Goal: Task Accomplishment & Management: Manage account settings

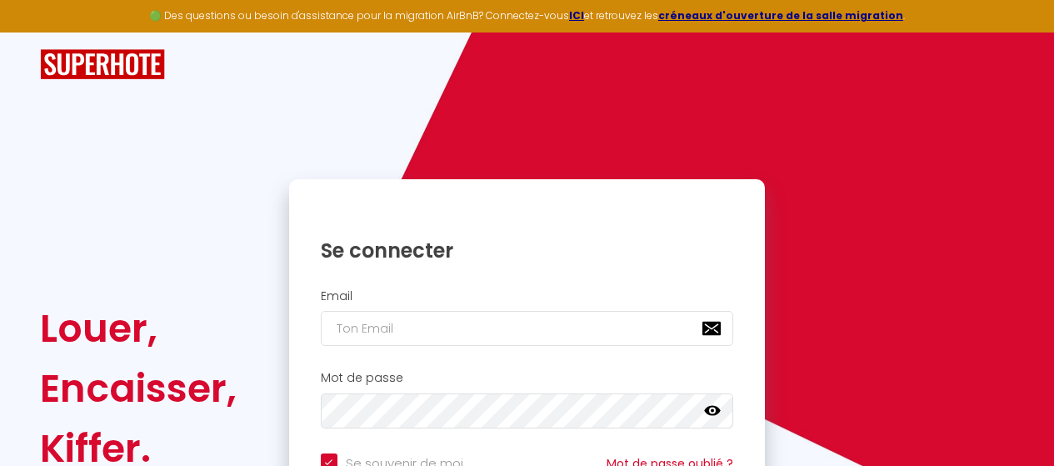
type input "[EMAIL_ADDRESS][DOMAIN_NAME]"
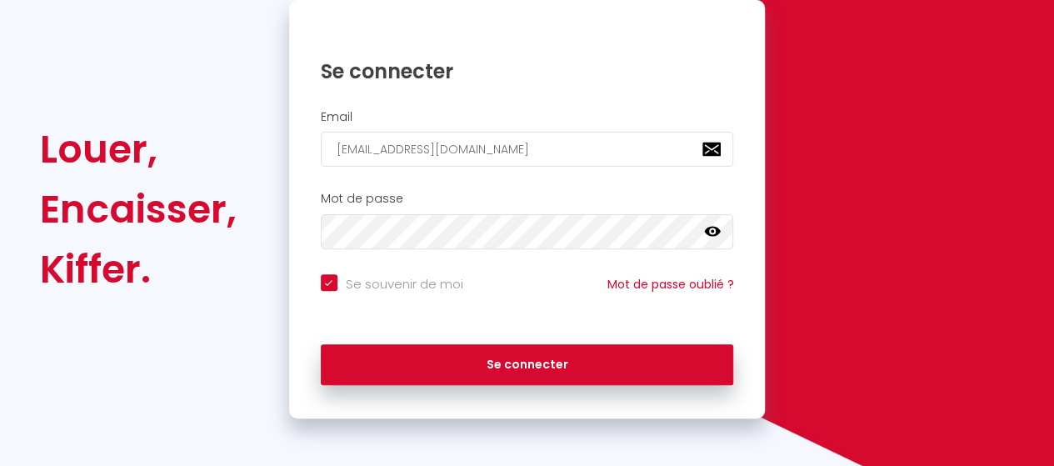
scroll to position [180, 0]
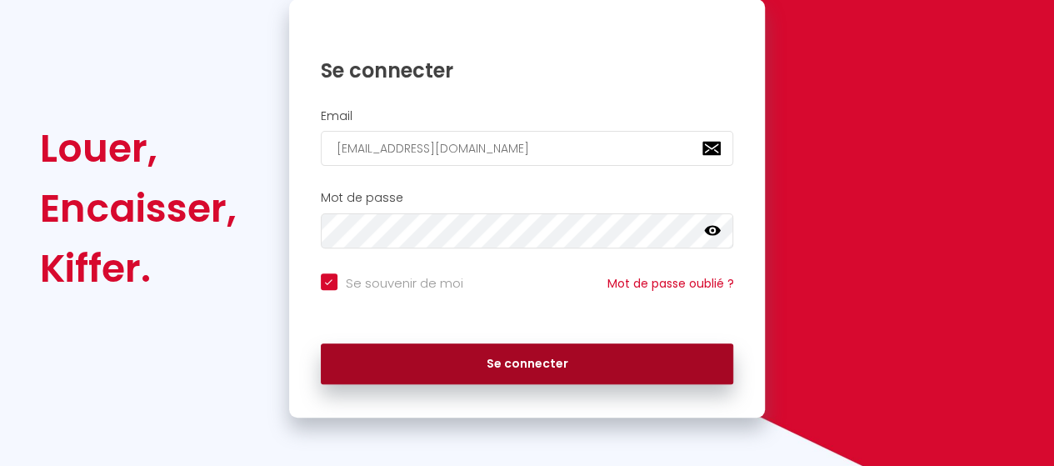
click at [536, 367] on button "Se connecter" at bounding box center [527, 364] width 413 height 42
checkbox input "true"
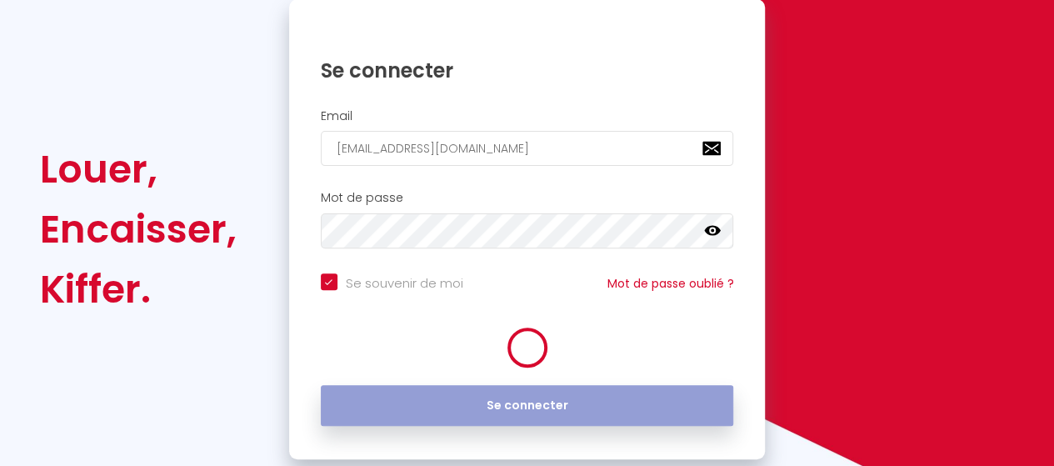
scroll to position [201, 0]
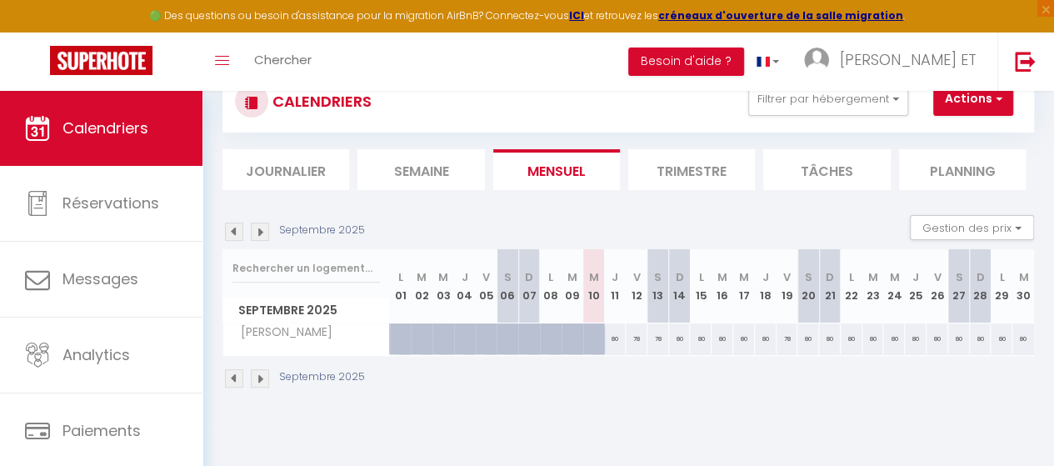
scroll to position [83, 0]
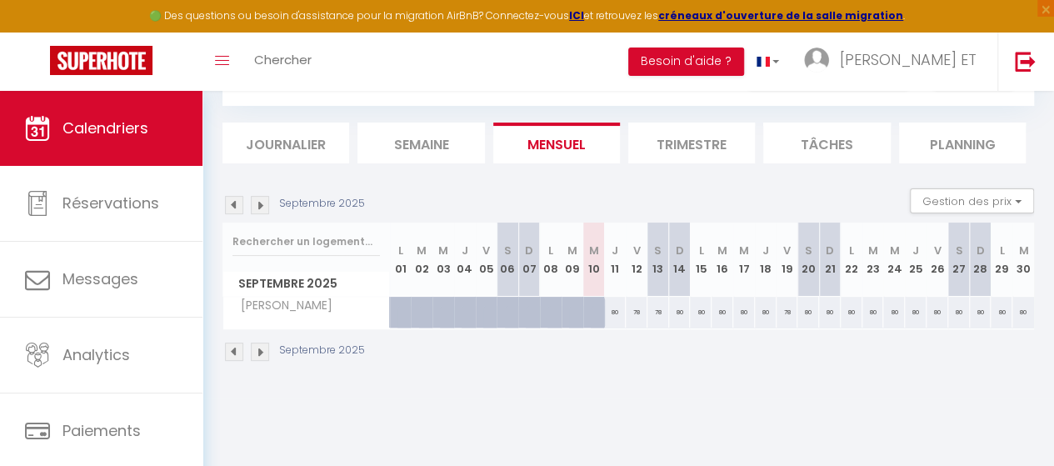
click at [232, 206] on img at bounding box center [234, 205] width 18 height 18
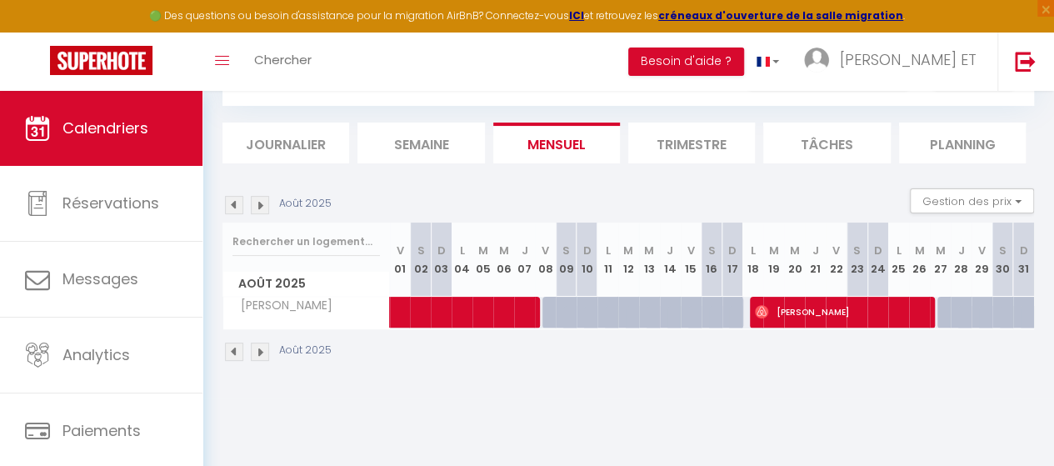
click at [237, 207] on img at bounding box center [234, 205] width 18 height 18
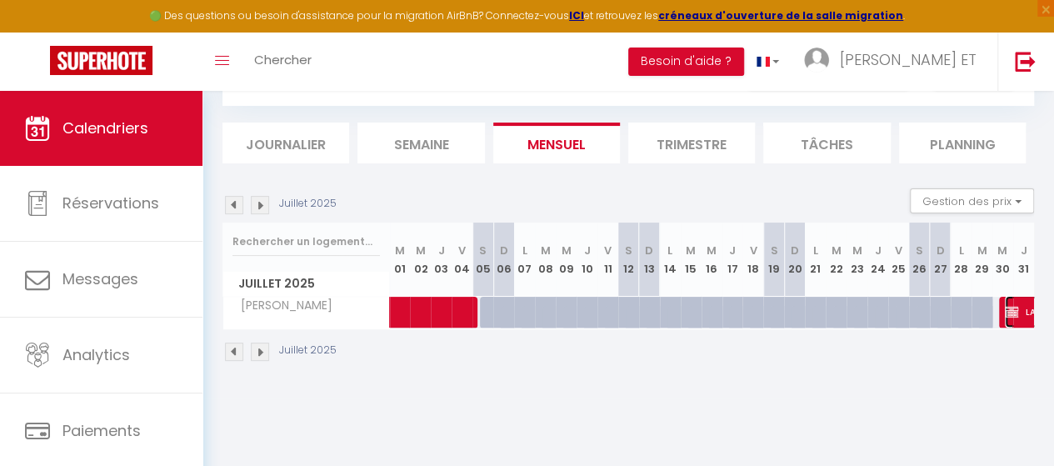
click at [1005, 308] on img at bounding box center [1011, 311] width 13 height 13
select select "OK"
select select "KO"
select select "0"
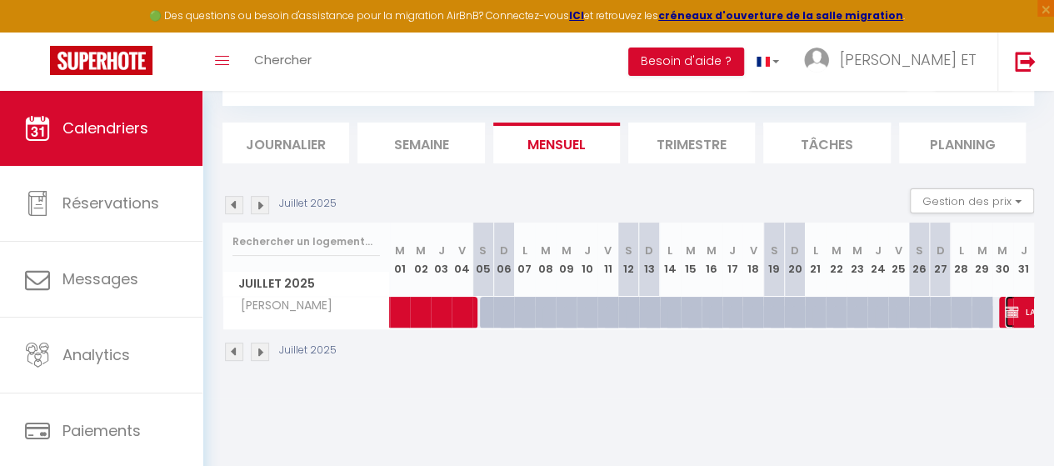
select select "0"
select select
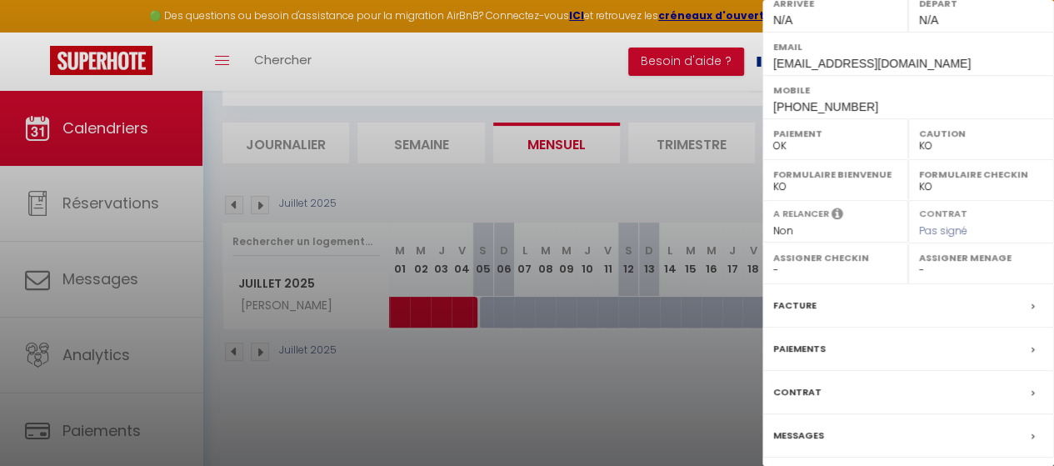
scroll to position [333, 0]
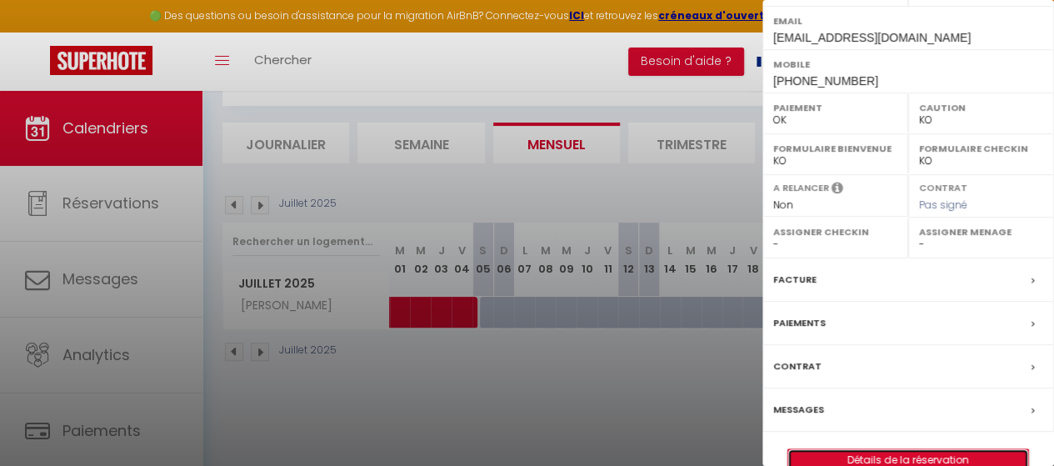
click at [920, 449] on link "Détails de la réservation" at bounding box center [908, 460] width 240 height 22
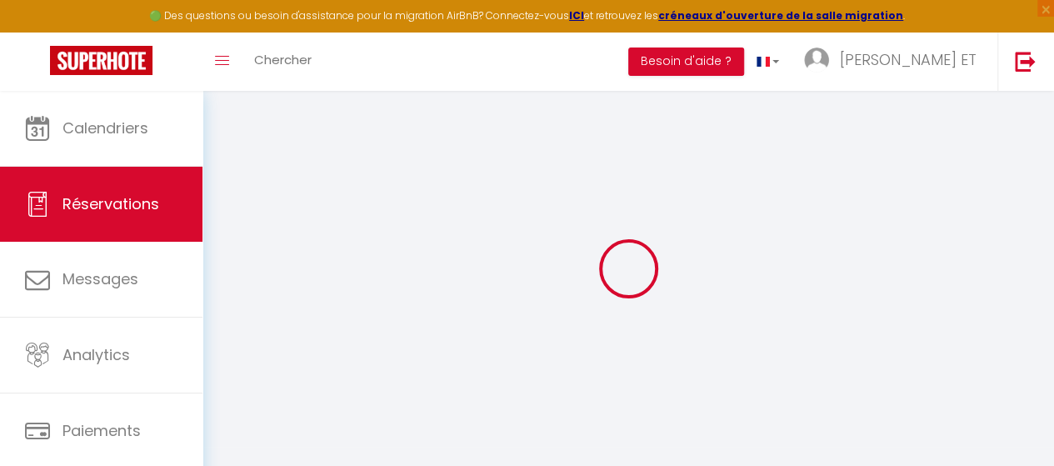
select select
checkbox input "false"
select select
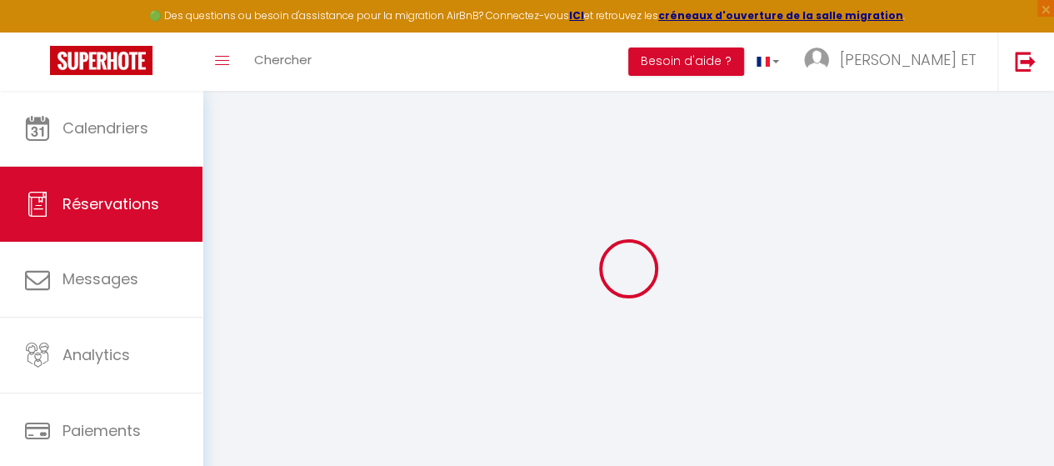
select select
checkbox input "false"
select select
type input "50"
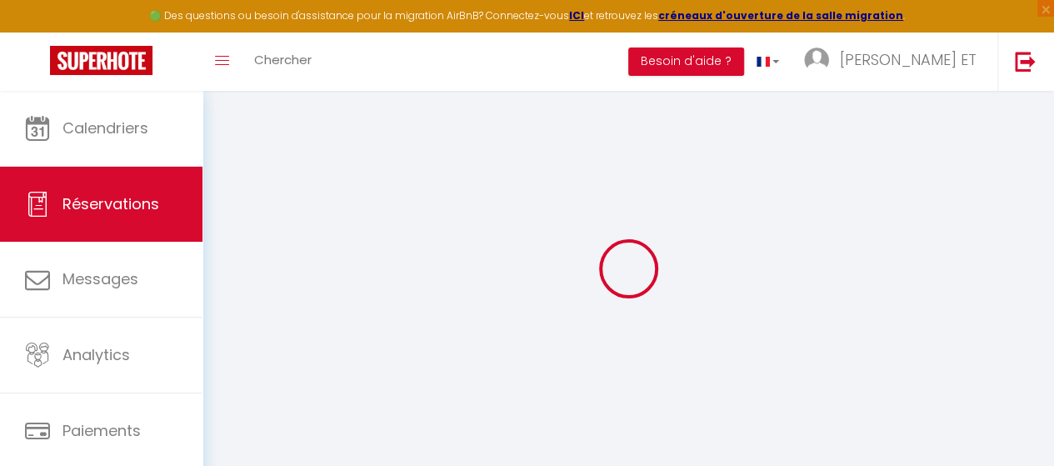
select select
checkbox input "false"
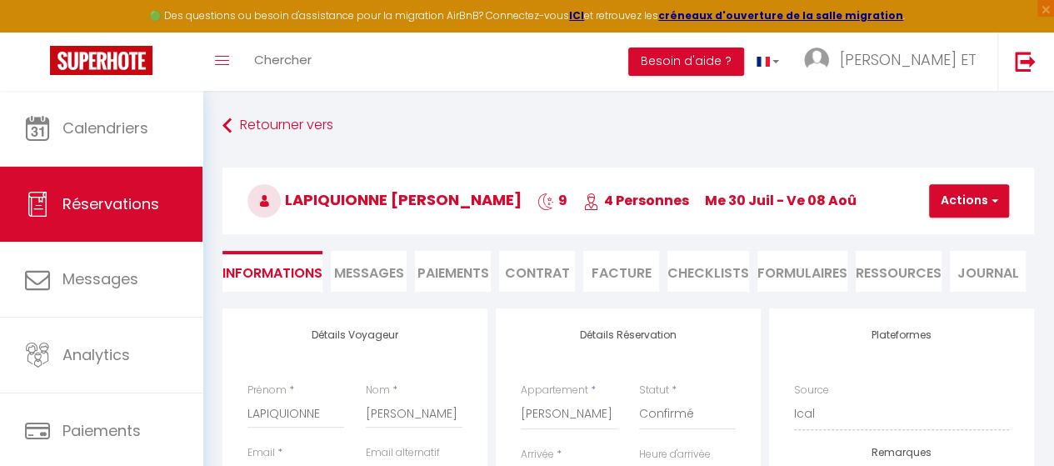
select select
checkbox input "false"
select select
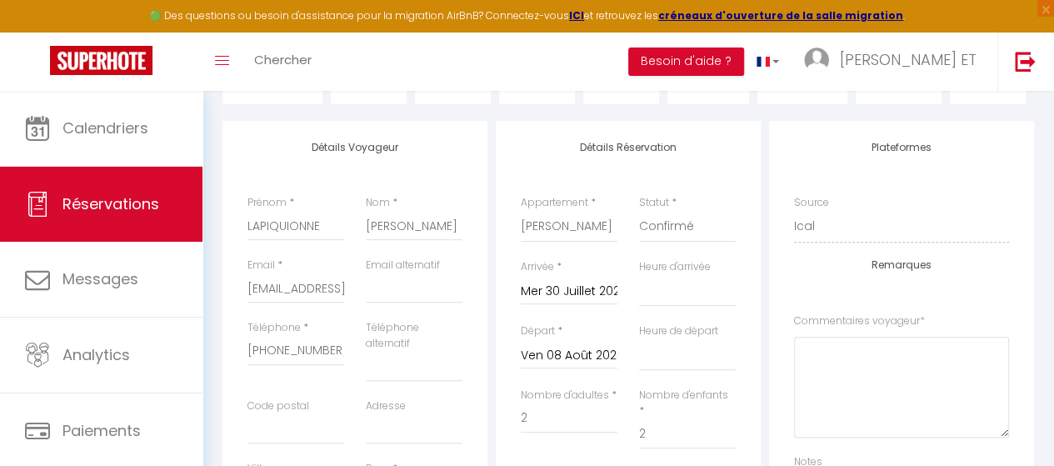
scroll to position [83, 0]
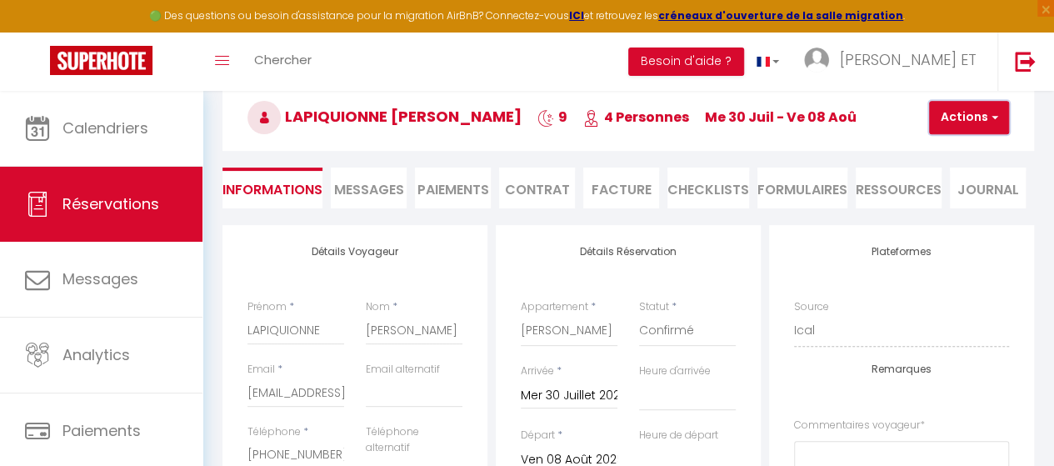
click at [998, 124] on button "Actions" at bounding box center [969, 117] width 80 height 33
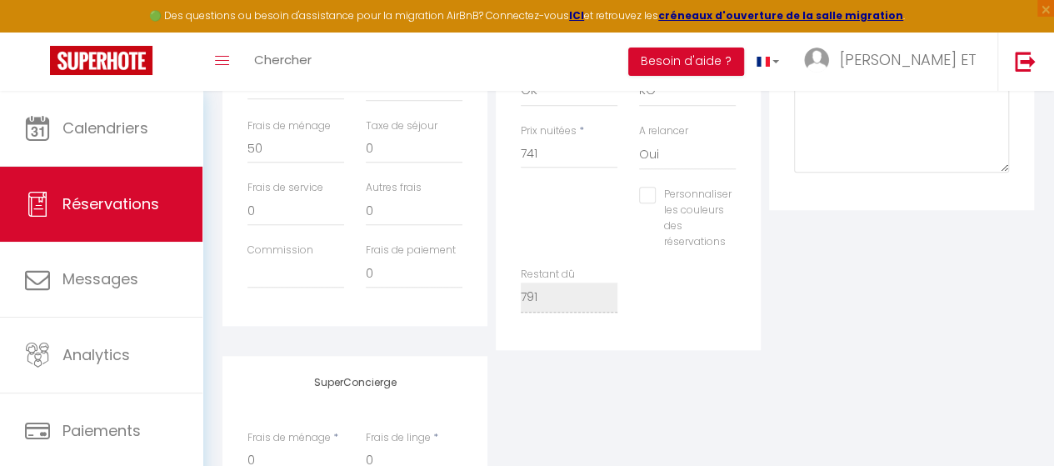
scroll to position [470, 0]
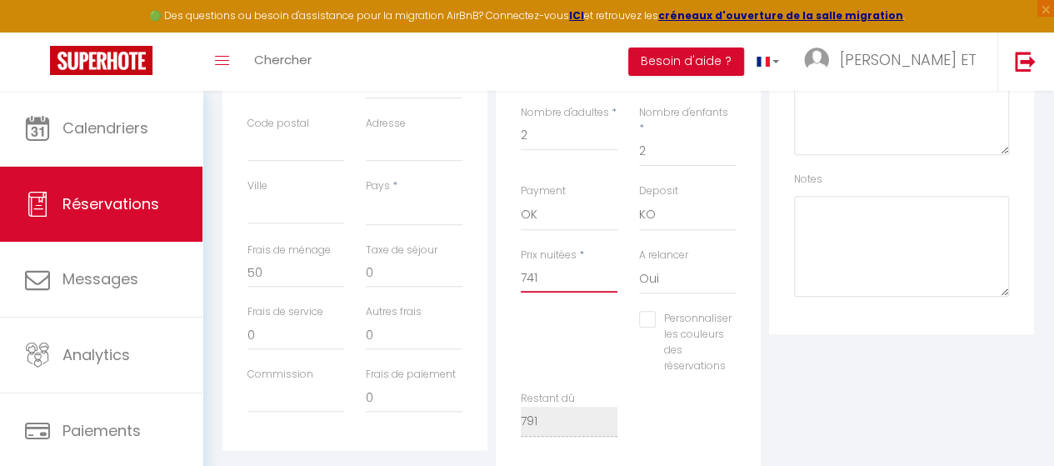
click at [555, 266] on input "741" at bounding box center [569, 277] width 97 height 30
type input "741."
select select
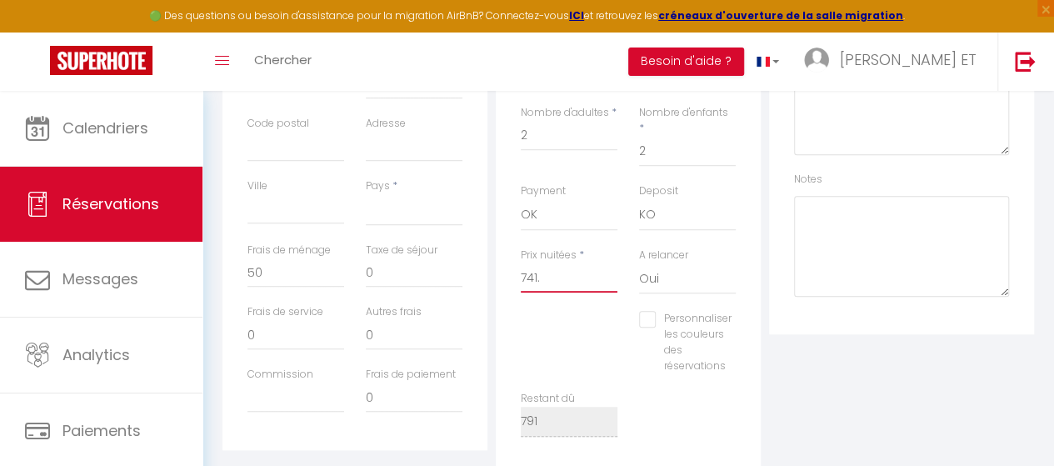
checkbox input "false"
type input "741.0"
select select
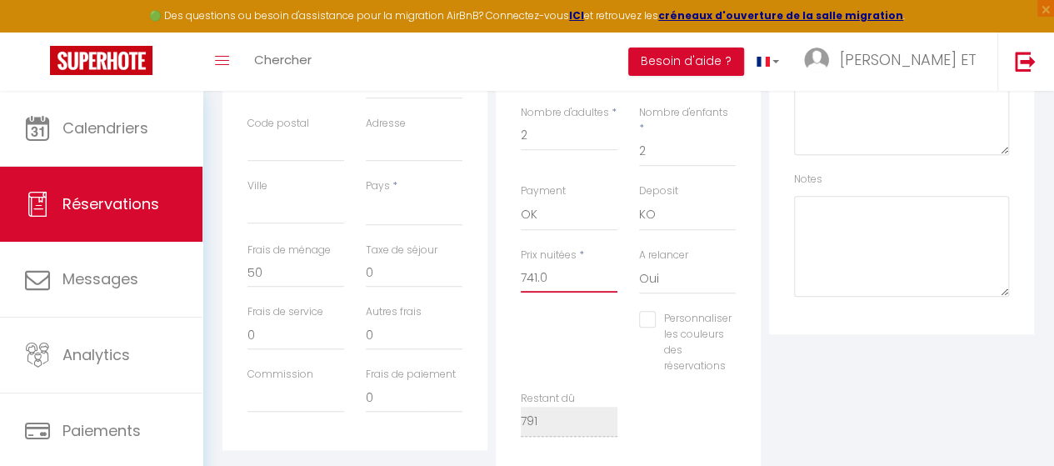
checkbox input "false"
type input "741.06"
select select
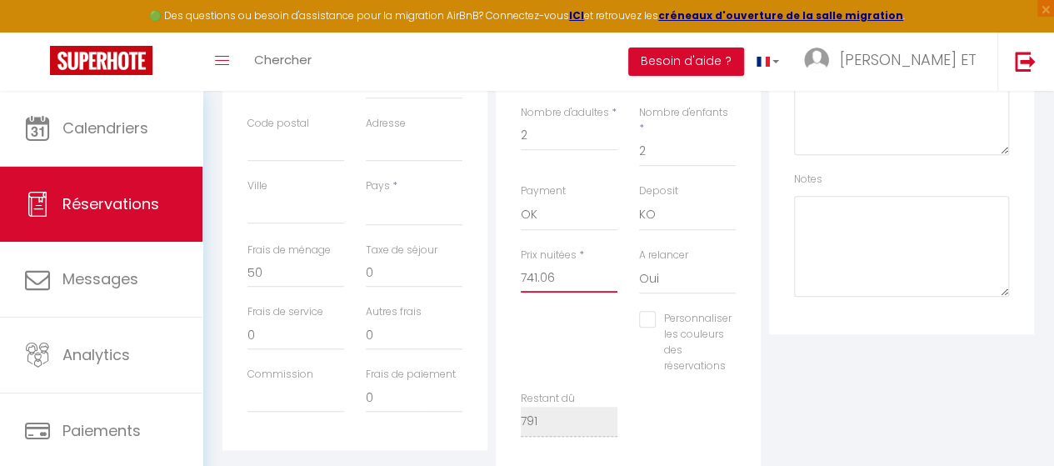
checkbox input "false"
type input "741.06"
select select
type input "0"
select select
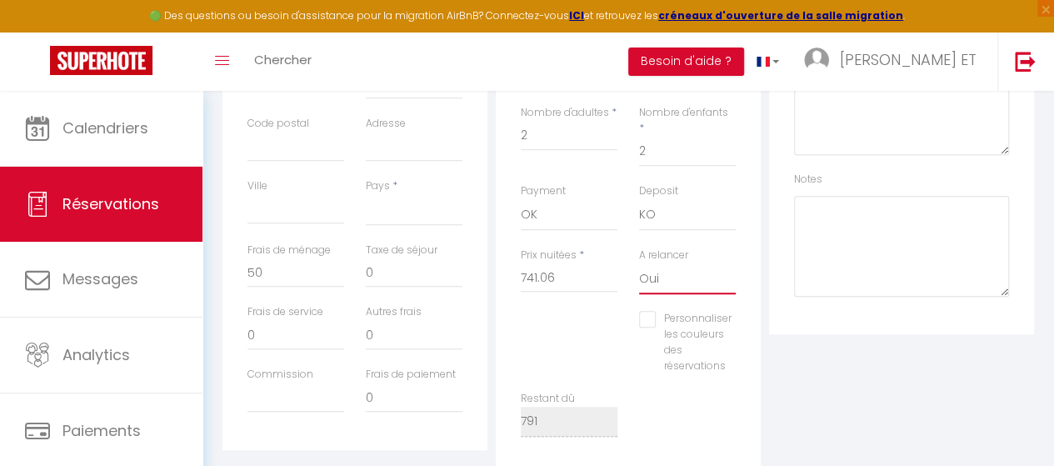
select select
checkbox input "false"
select select "0"
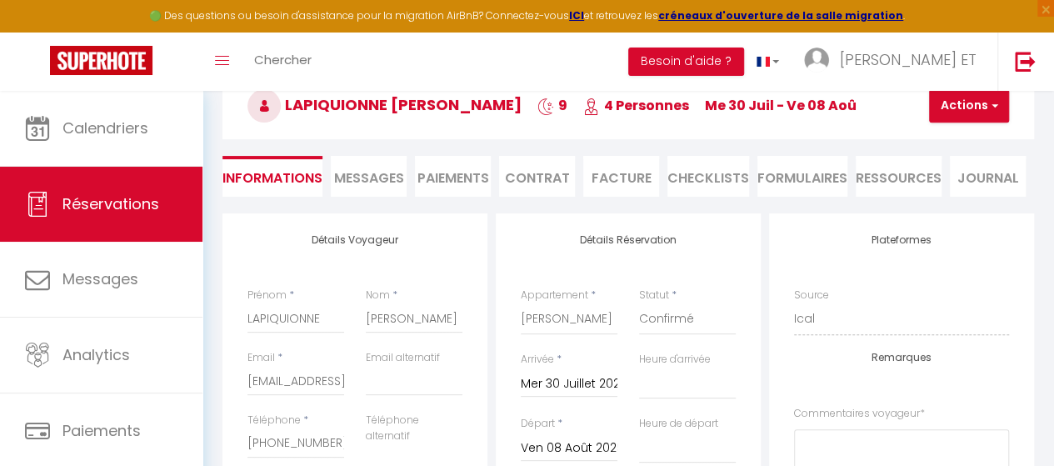
scroll to position [53, 0]
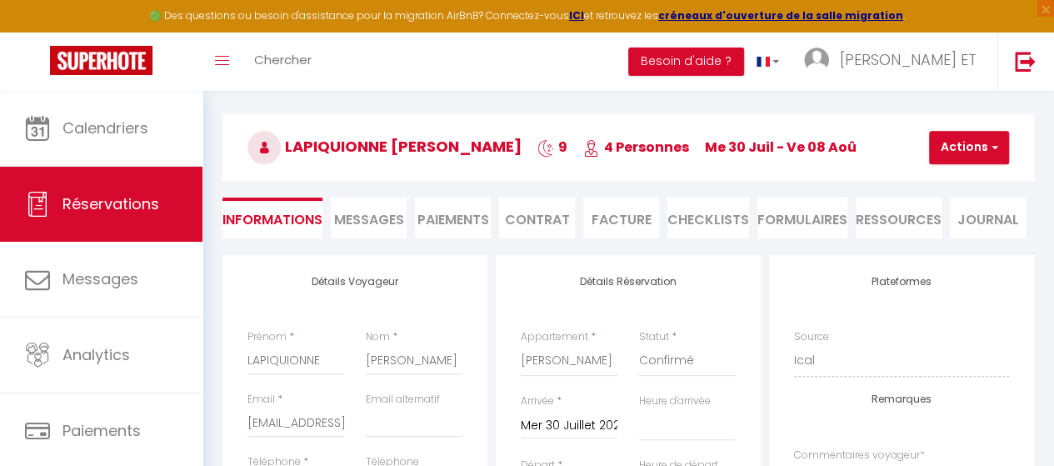
click at [628, 227] on li "Facture" at bounding box center [621, 217] width 76 height 41
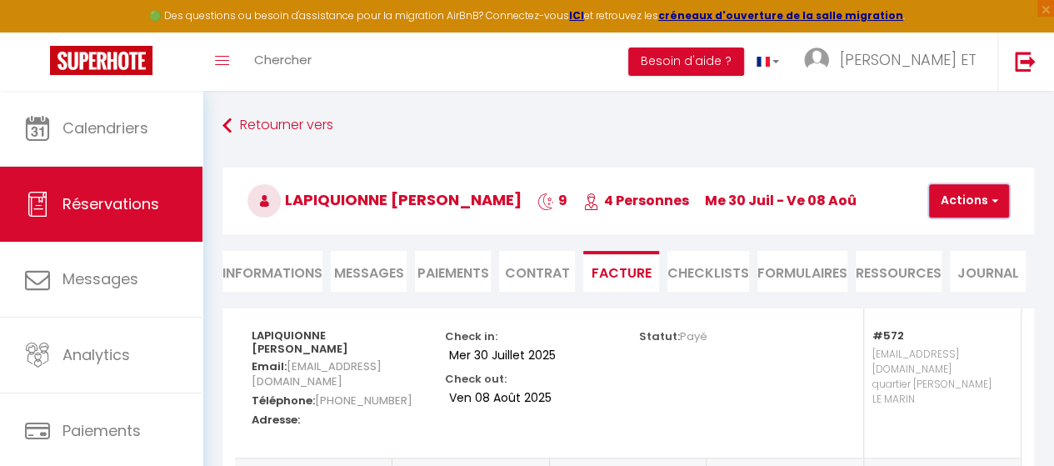
click at [974, 209] on button "Actions" at bounding box center [969, 200] width 80 height 33
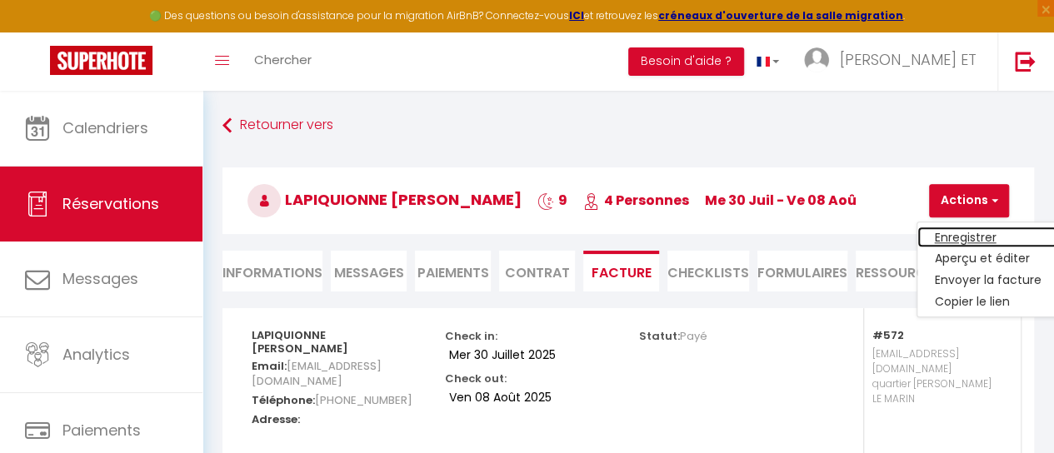
click at [954, 236] on link "Enregistrer" at bounding box center [987, 238] width 140 height 22
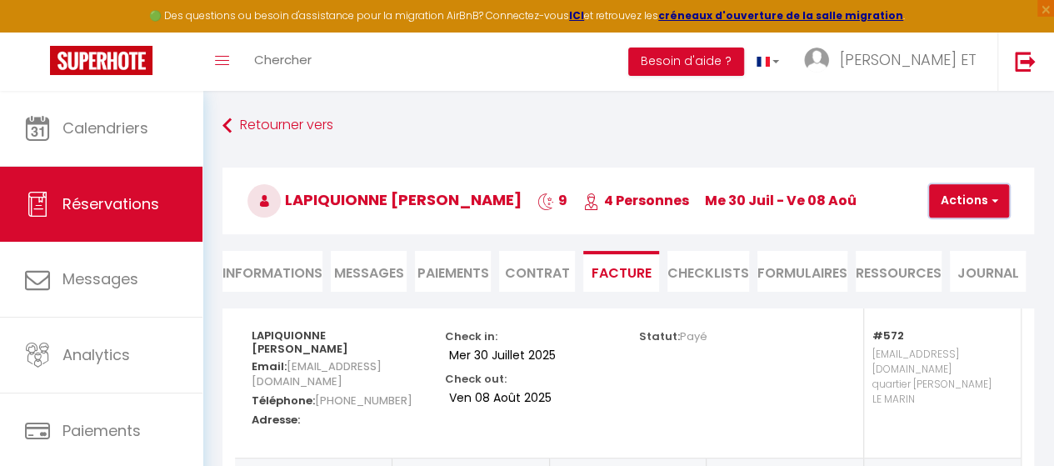
click at [1001, 188] on button "Actions" at bounding box center [969, 200] width 80 height 33
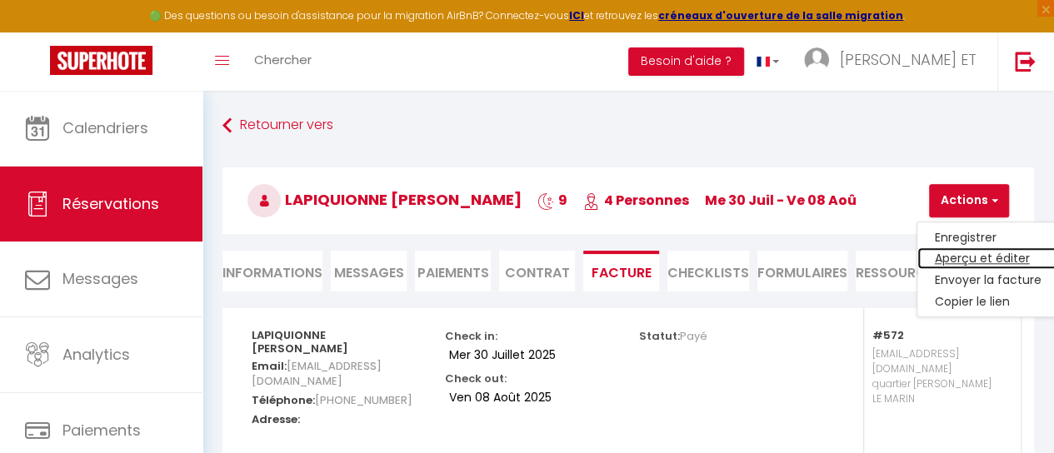
click at [946, 258] on link "Aperçu et éditer" at bounding box center [987, 259] width 140 height 22
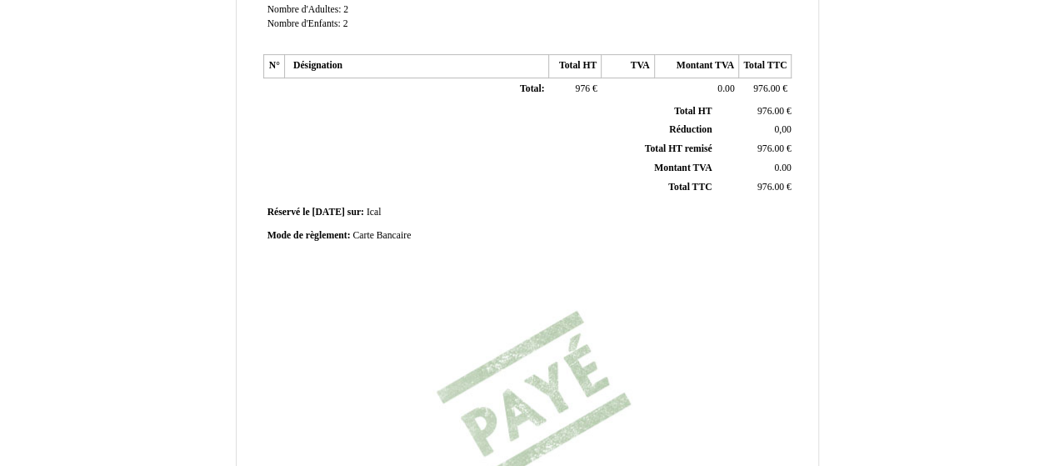
scroll to position [333, 0]
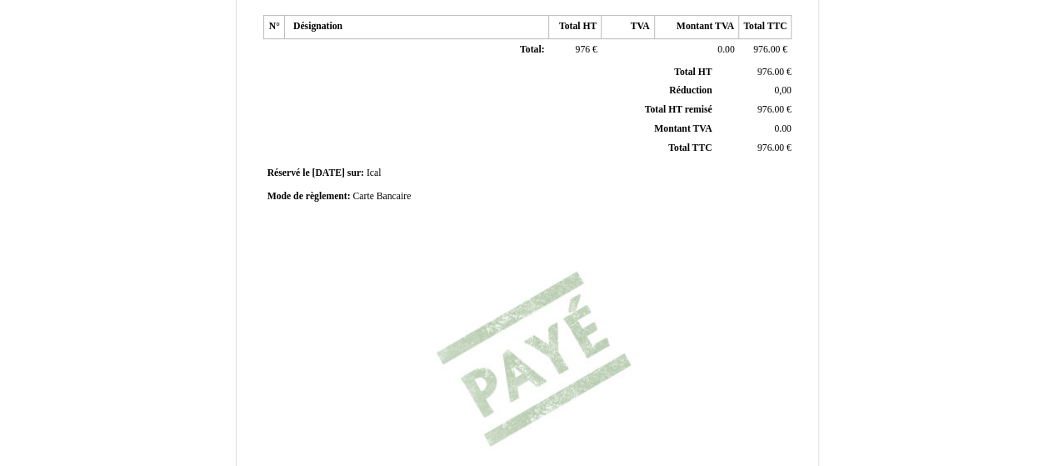
click at [776, 142] on span "976.00" at bounding box center [770, 147] width 27 height 11
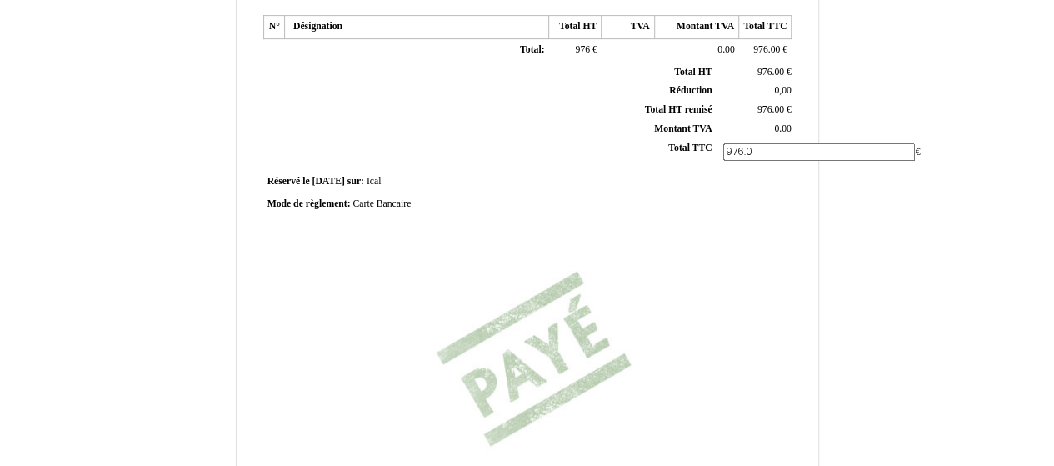
type input "976.06"
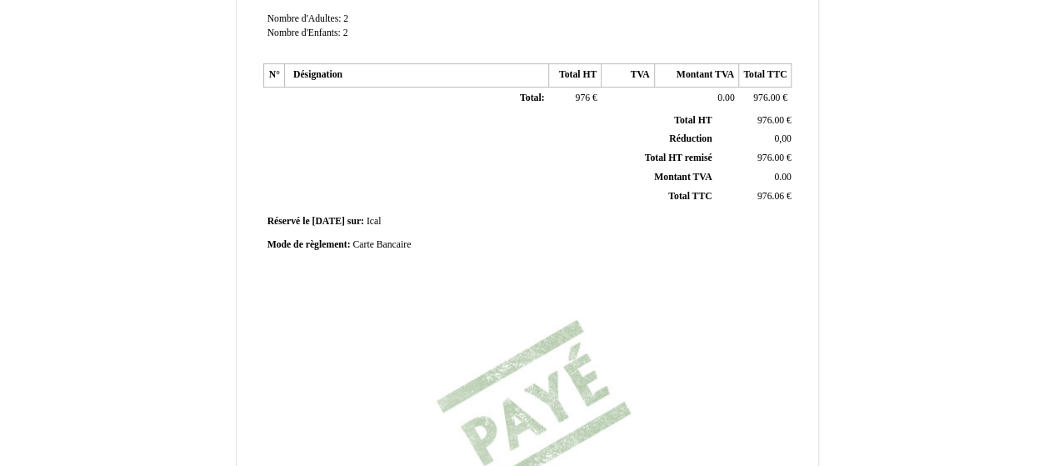
scroll to position [197, 0]
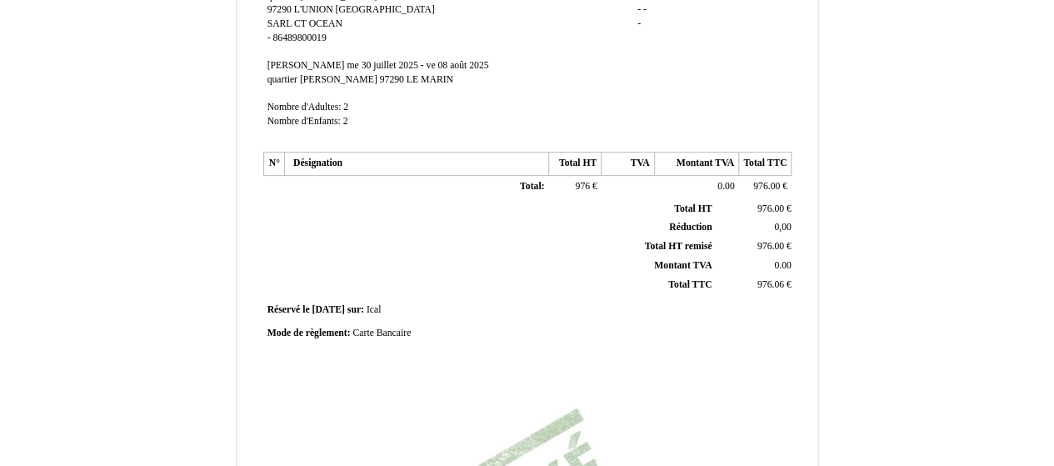
click at [590, 181] on span "976" at bounding box center [582, 186] width 15 height 11
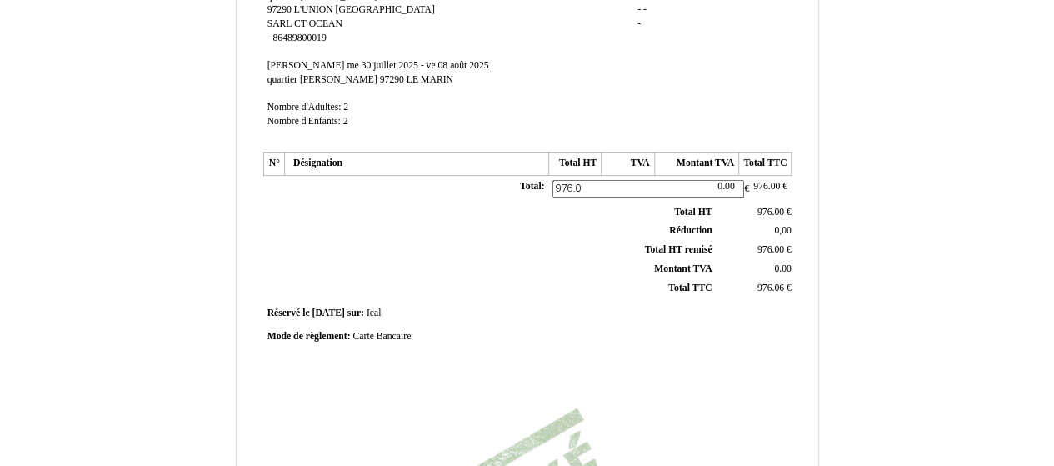
type input "976.06"
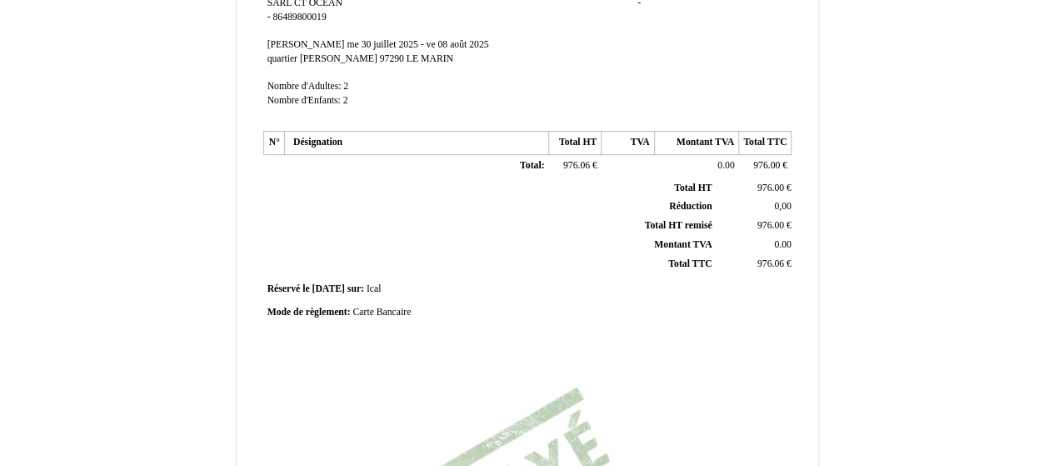
scroll to position [202, 0]
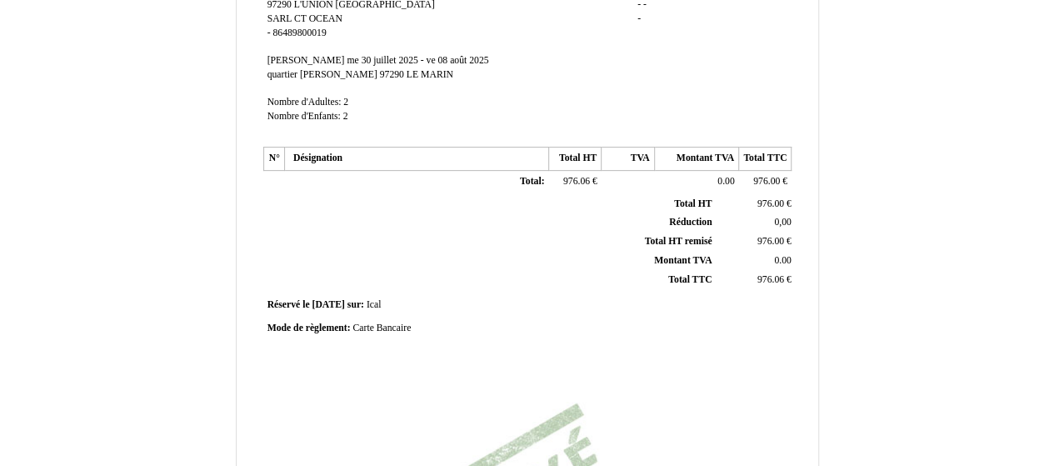
click at [780, 180] on span "976.00" at bounding box center [766, 181] width 27 height 11
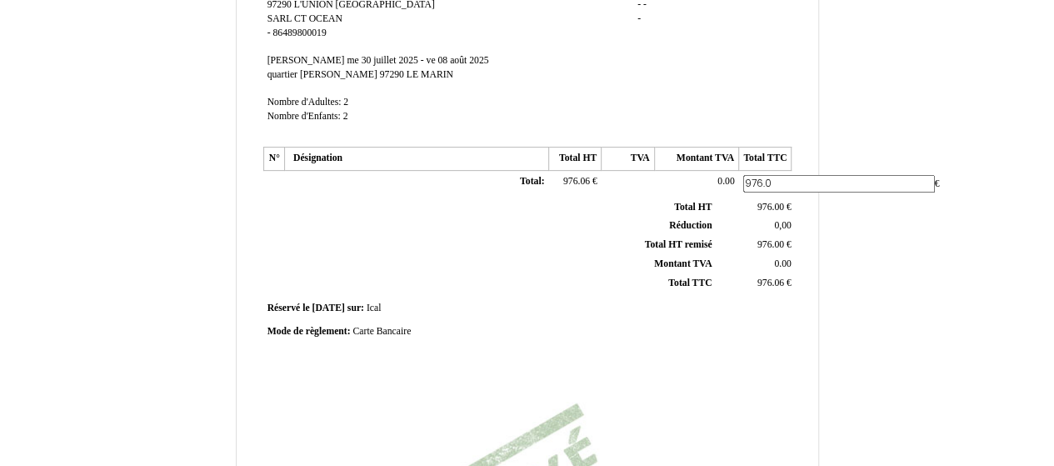
type input "976.06"
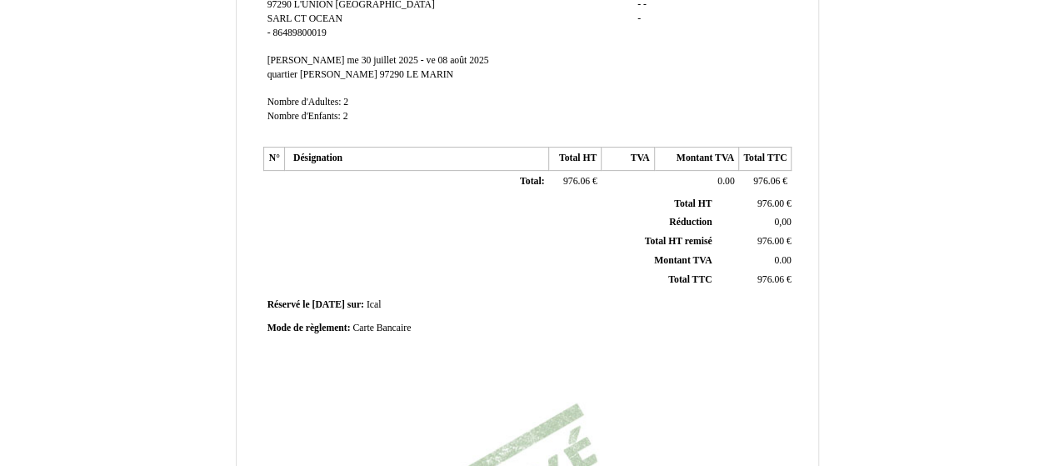
click at [780, 206] on span "976.00" at bounding box center [770, 203] width 27 height 11
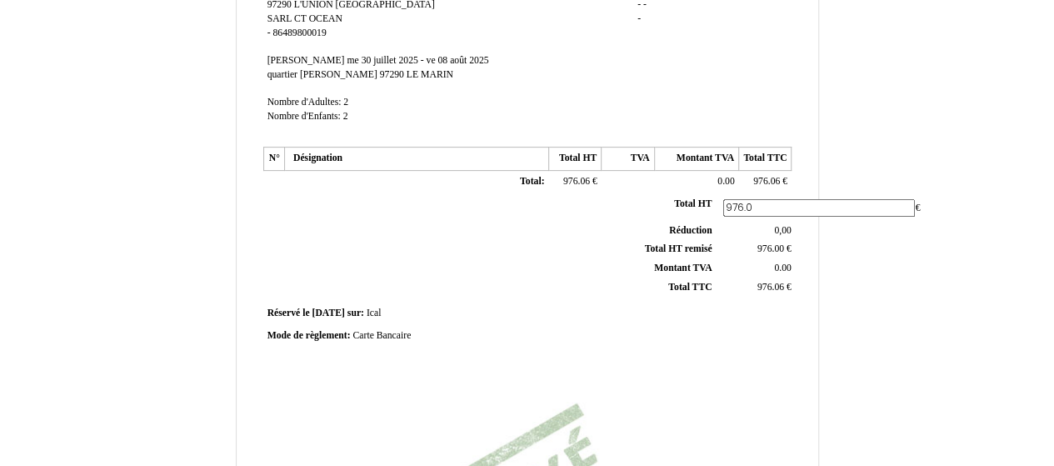
type input "976.06"
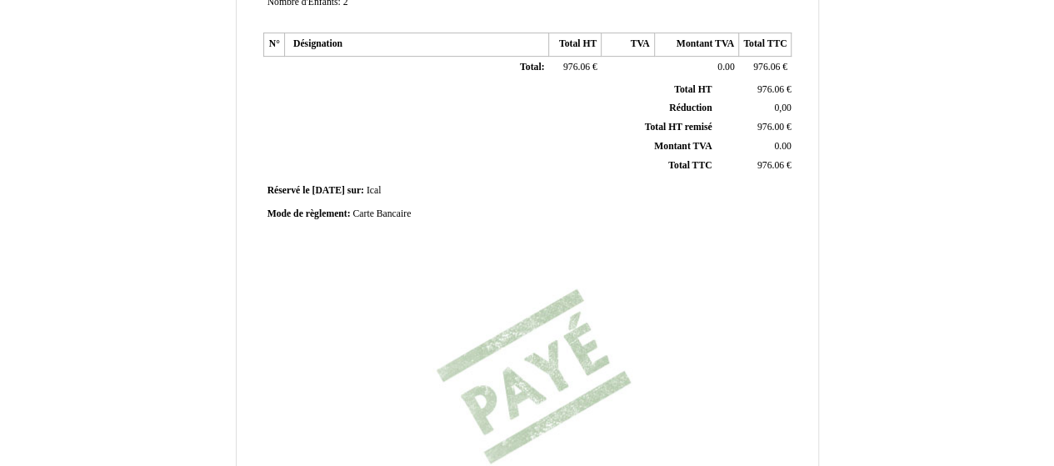
scroll to position [288, 0]
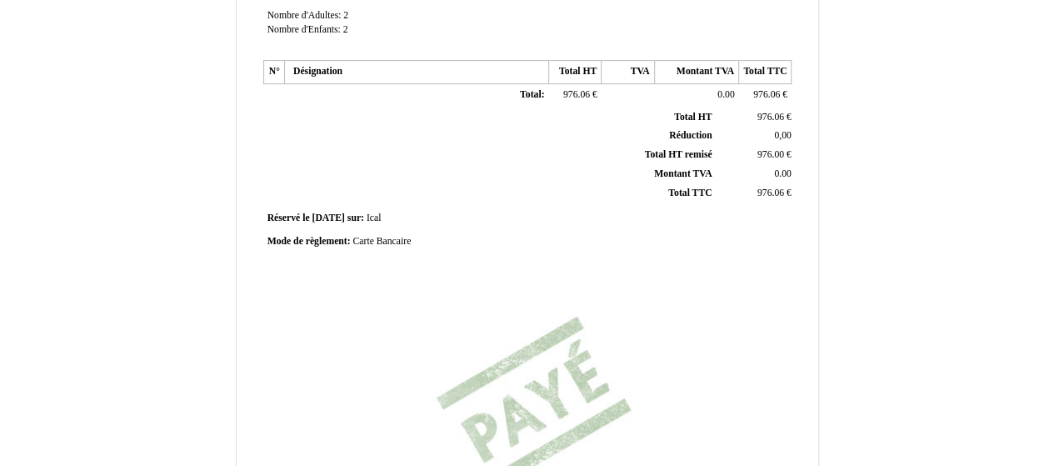
click at [783, 151] on span "976.00" at bounding box center [770, 154] width 27 height 11
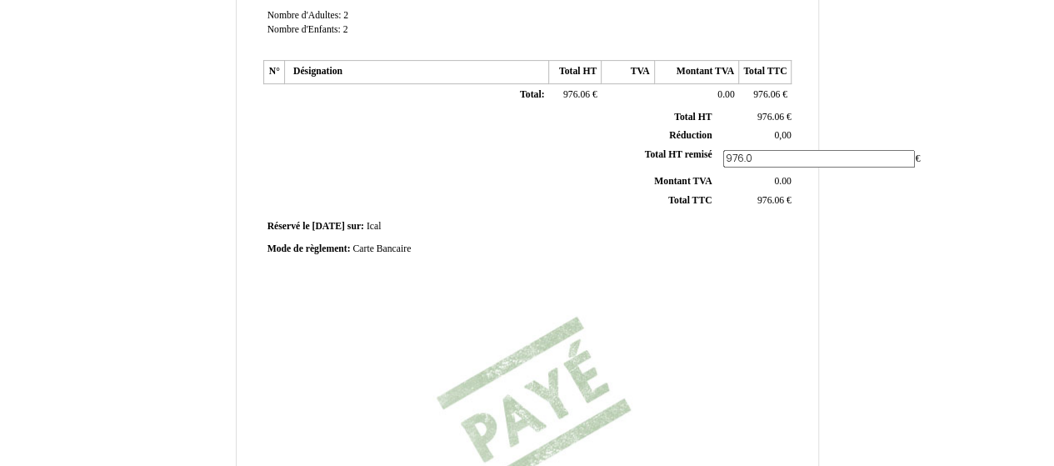
type input "976.06"
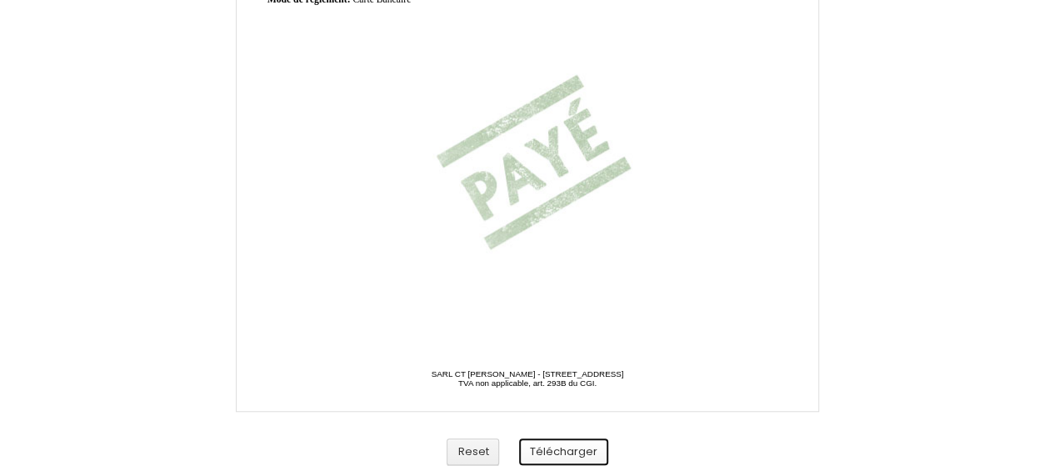
click at [565, 449] on button "Télécharger" at bounding box center [563, 451] width 89 height 27
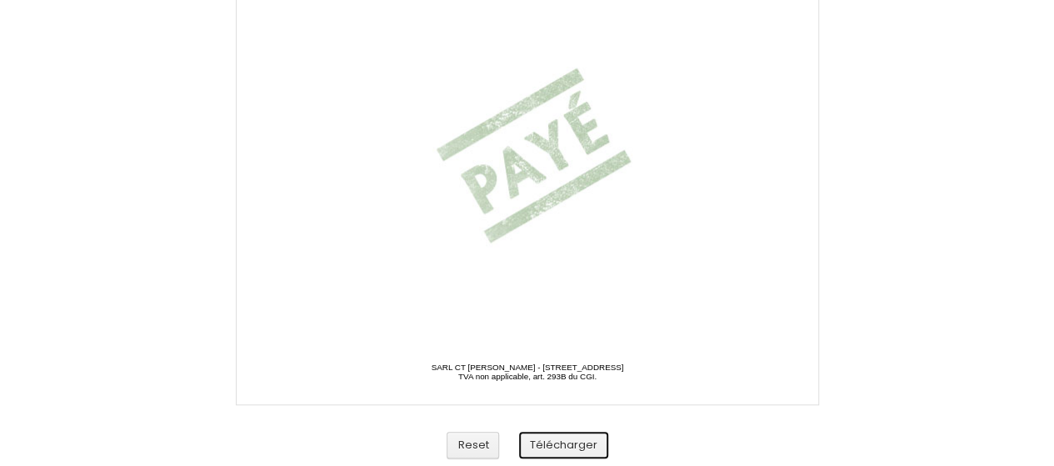
scroll to position [538, 0]
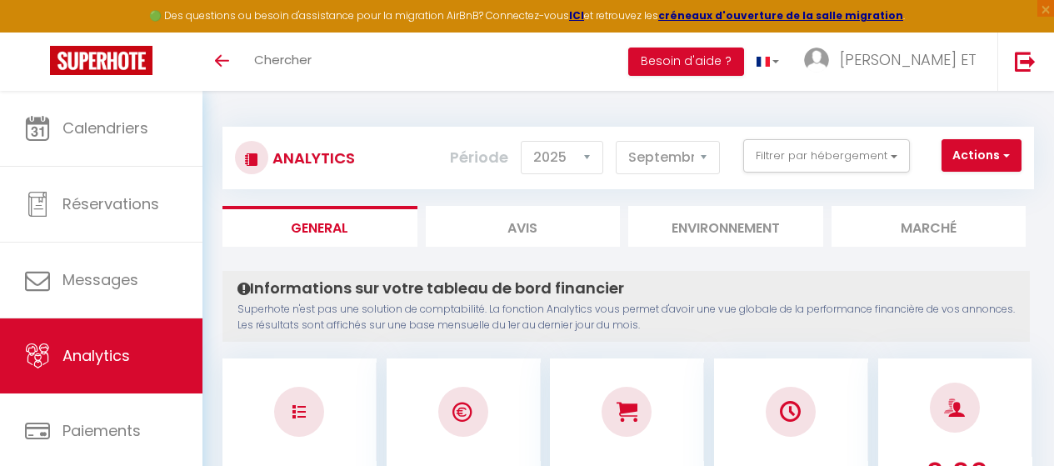
select select "2025"
select select "9"
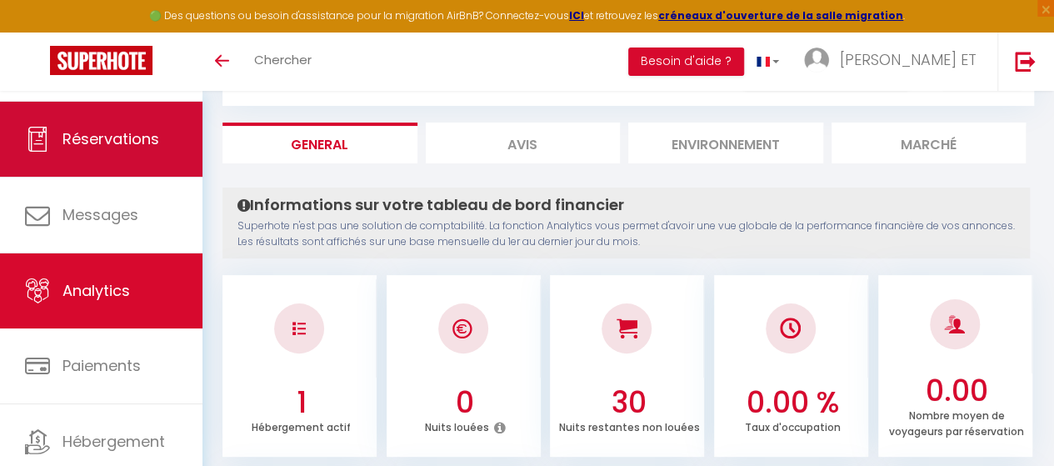
click at [107, 134] on span "Réservations" at bounding box center [110, 138] width 97 height 21
select select "not_cancelled"
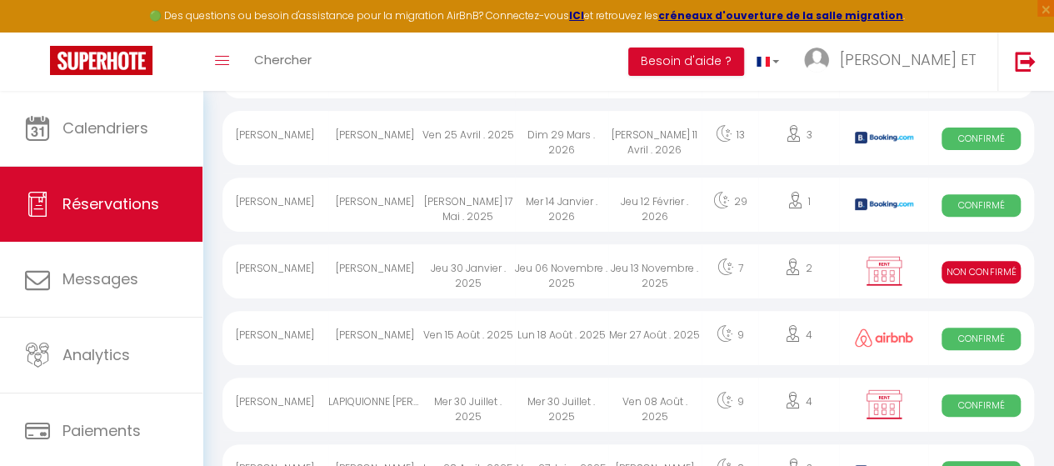
scroll to position [250, 0]
